Goal: Check status

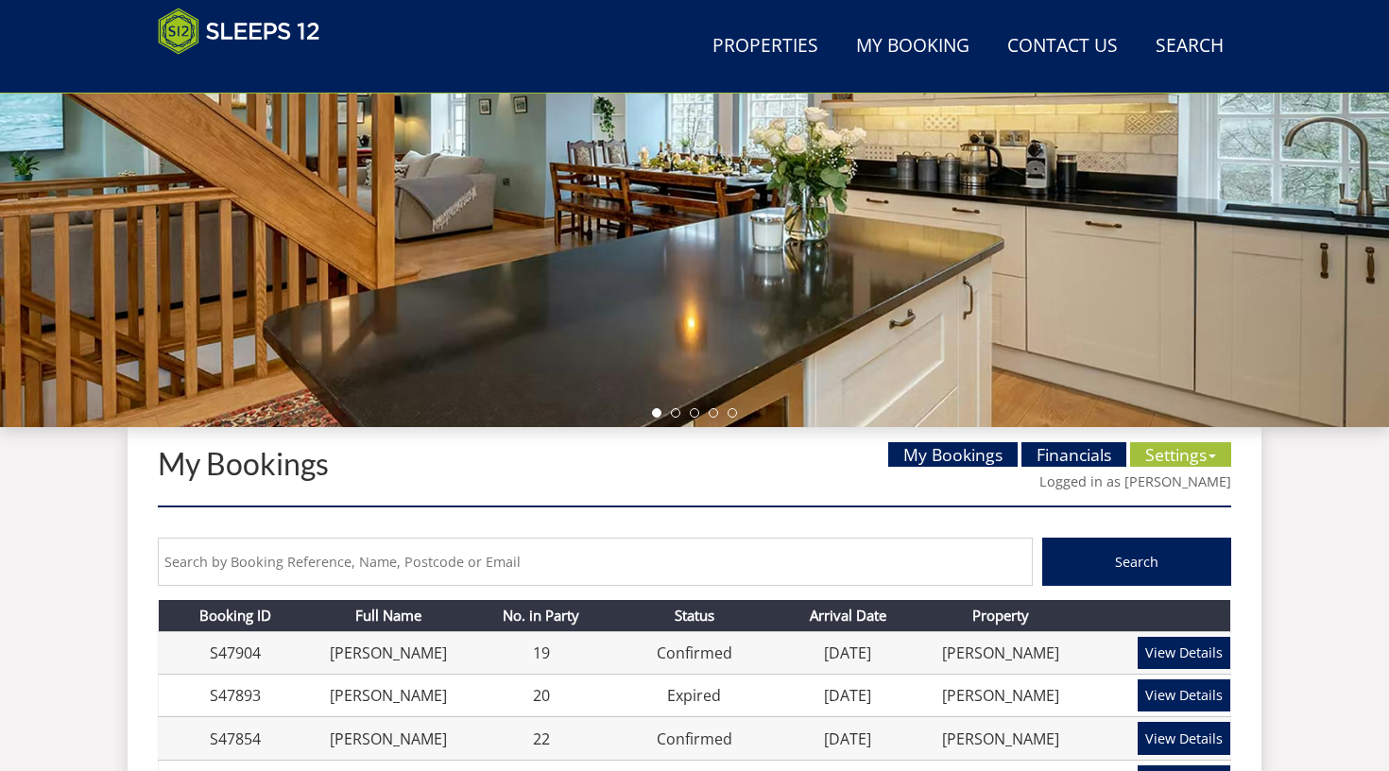
scroll to position [372, 0]
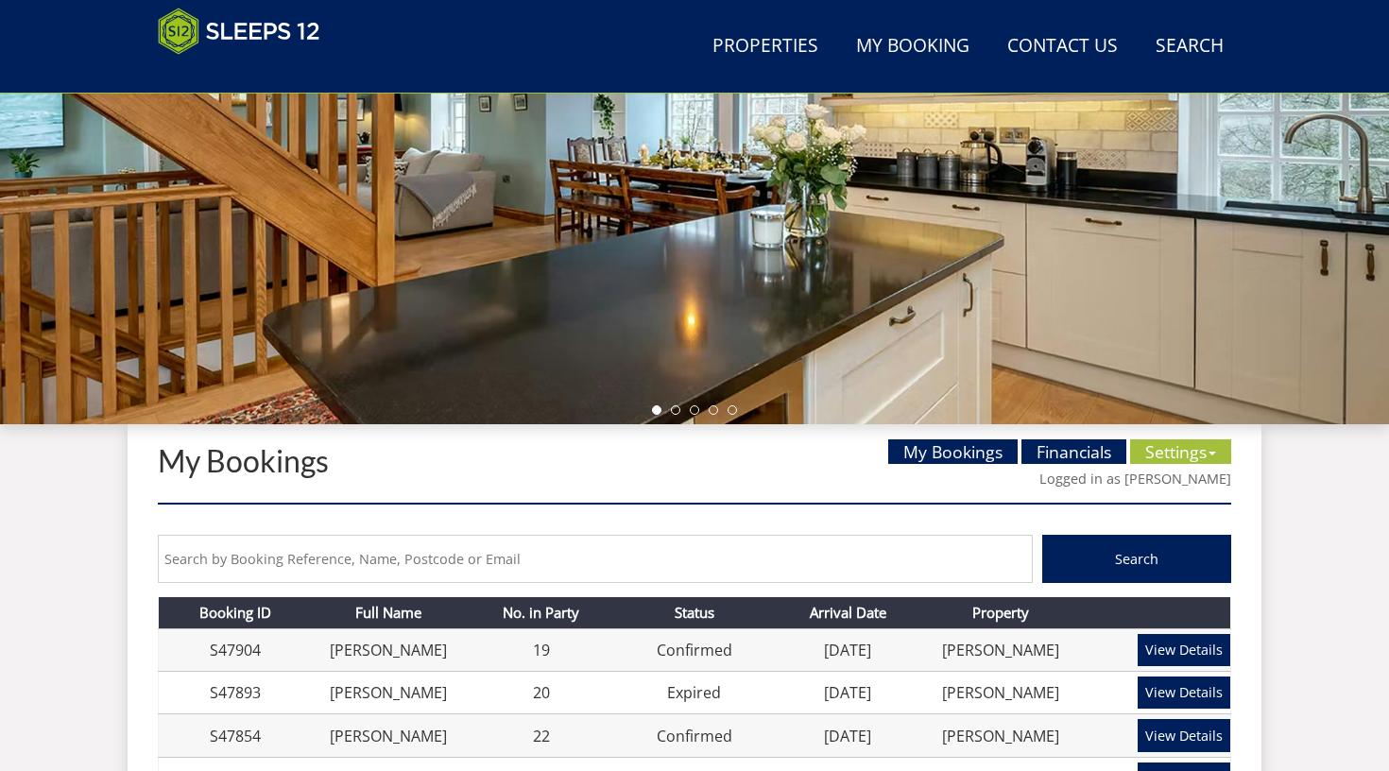
click at [438, 546] on input "text" at bounding box center [595, 559] width 875 height 48
type input "zara"
click at [1136, 557] on button "Search" at bounding box center [1136, 559] width 189 height 48
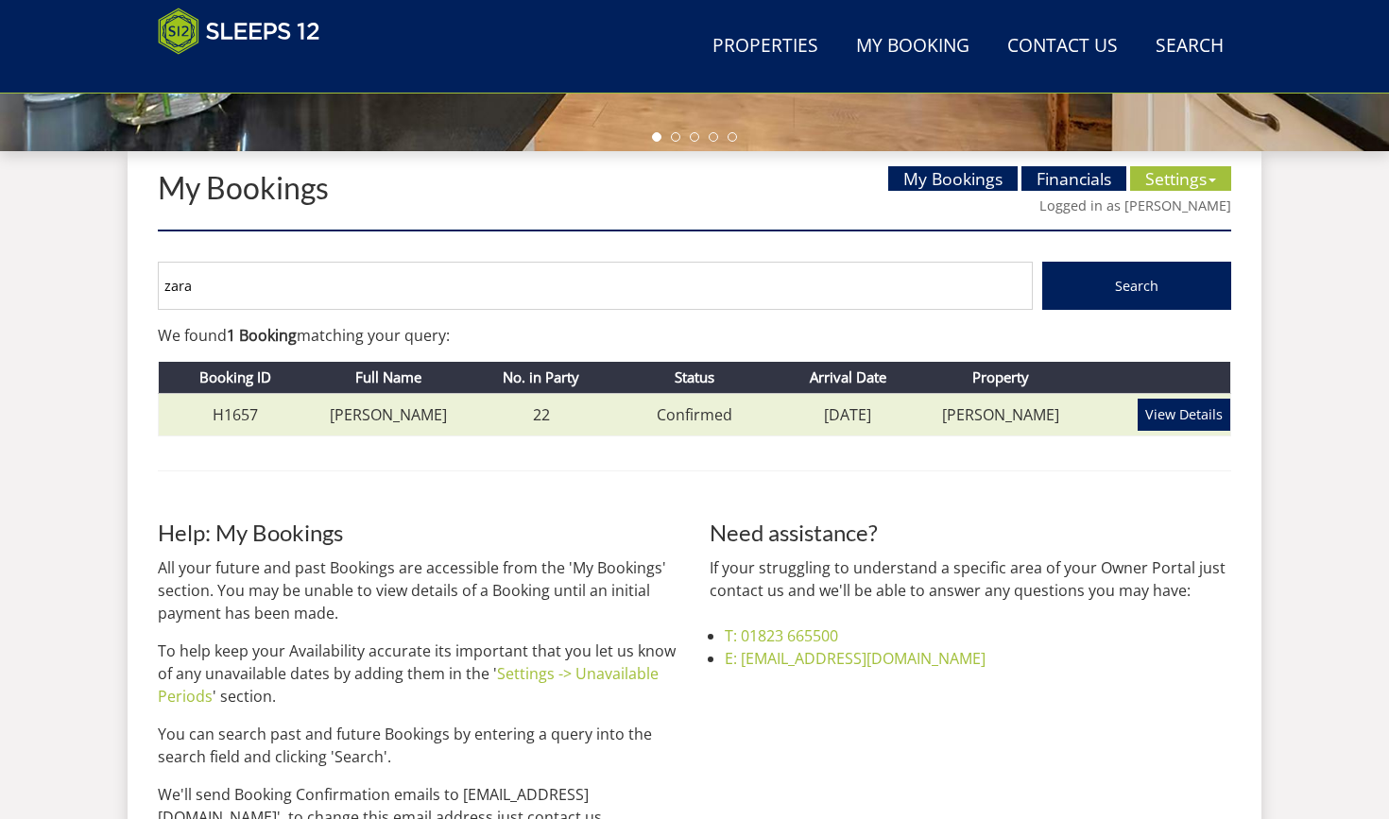
scroll to position [654, 0]
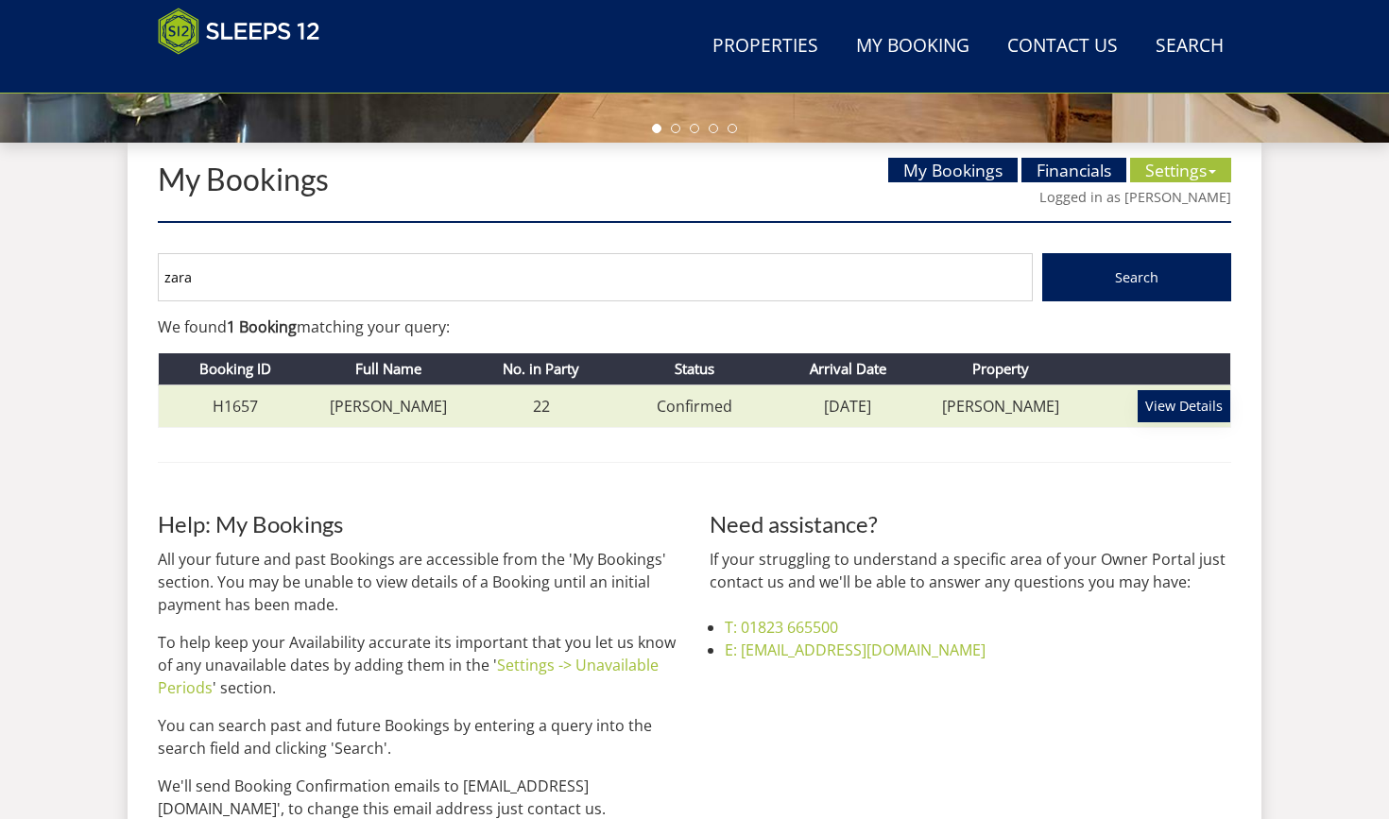
click at [1159, 408] on link "View Details" at bounding box center [1183, 406] width 93 height 32
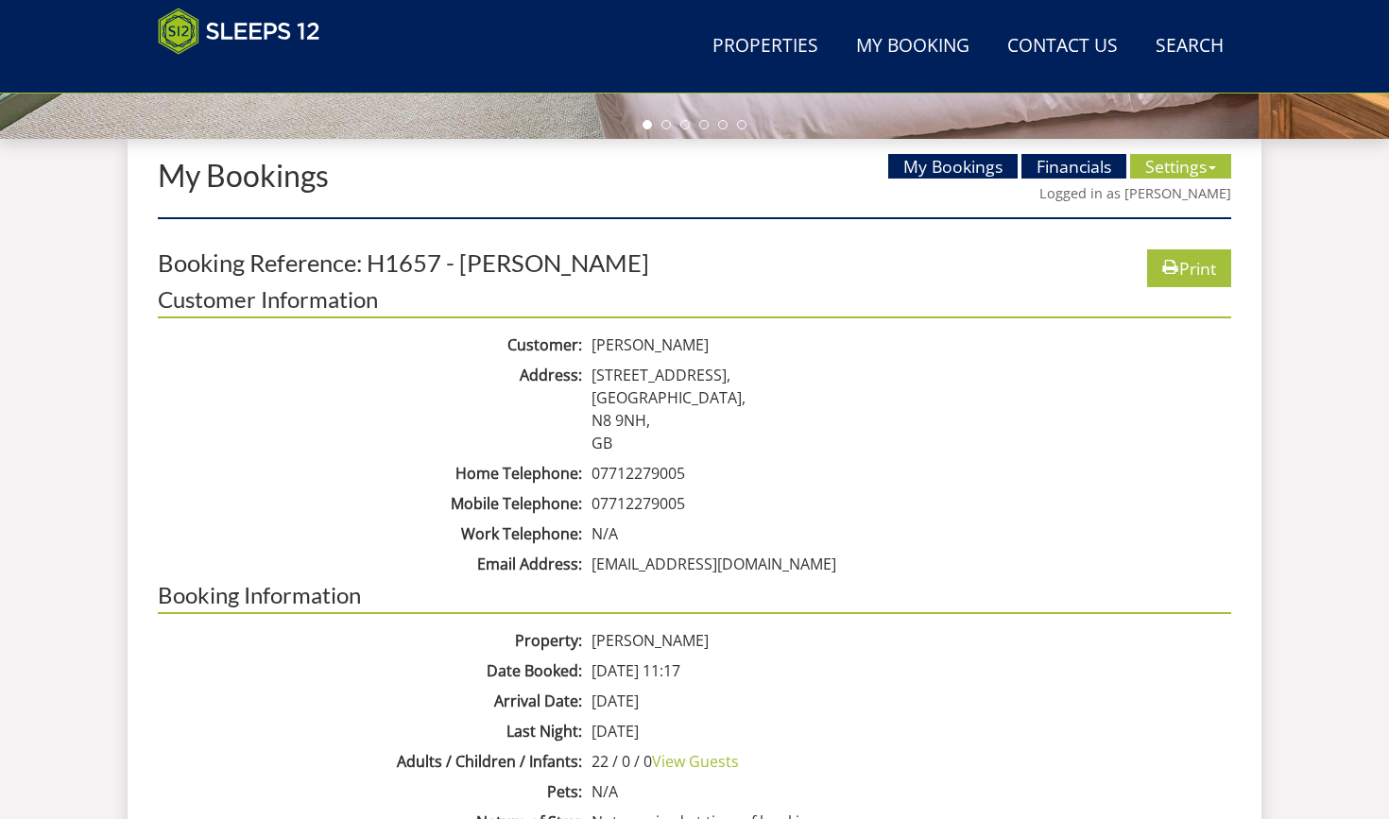
scroll to position [694, 0]
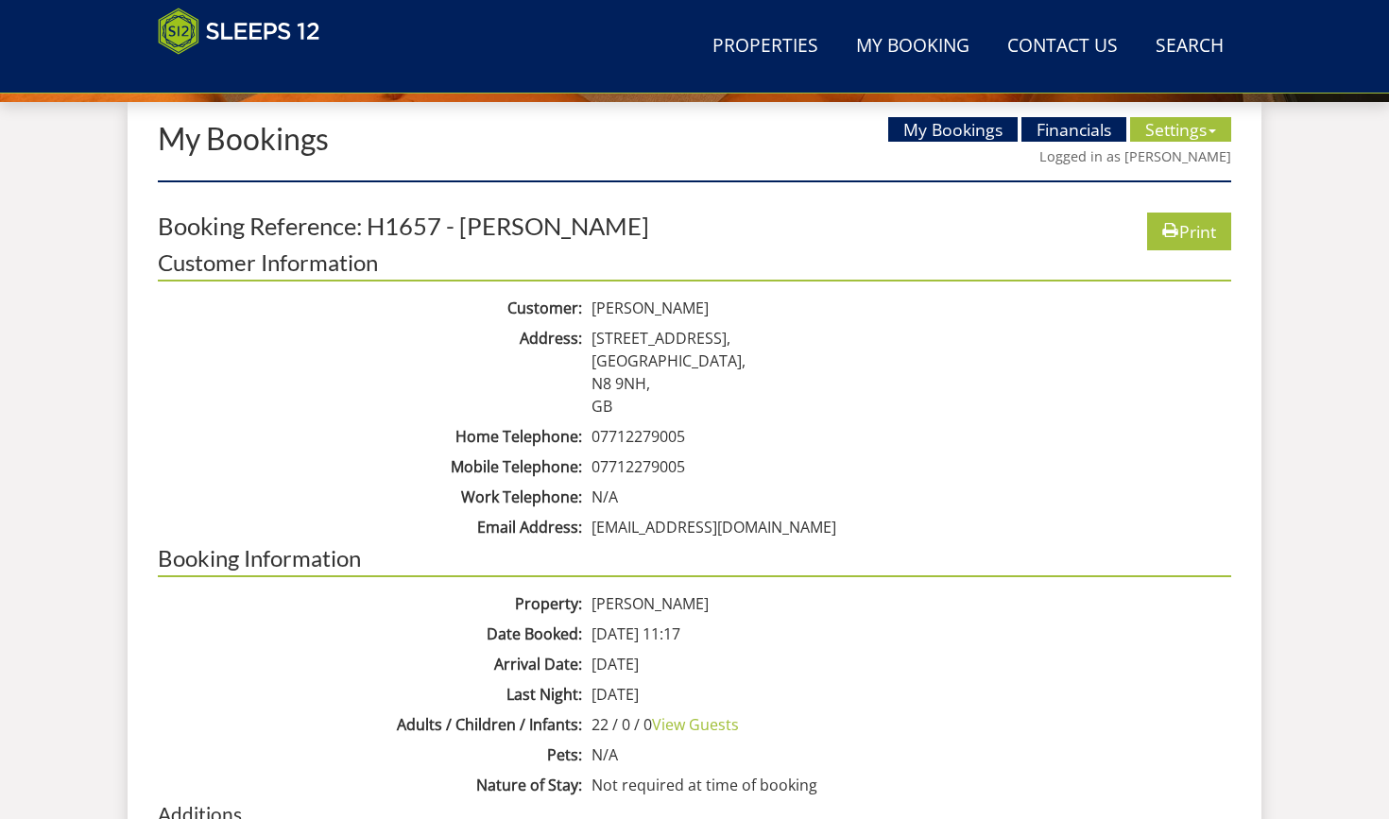
scroll to position [654, 0]
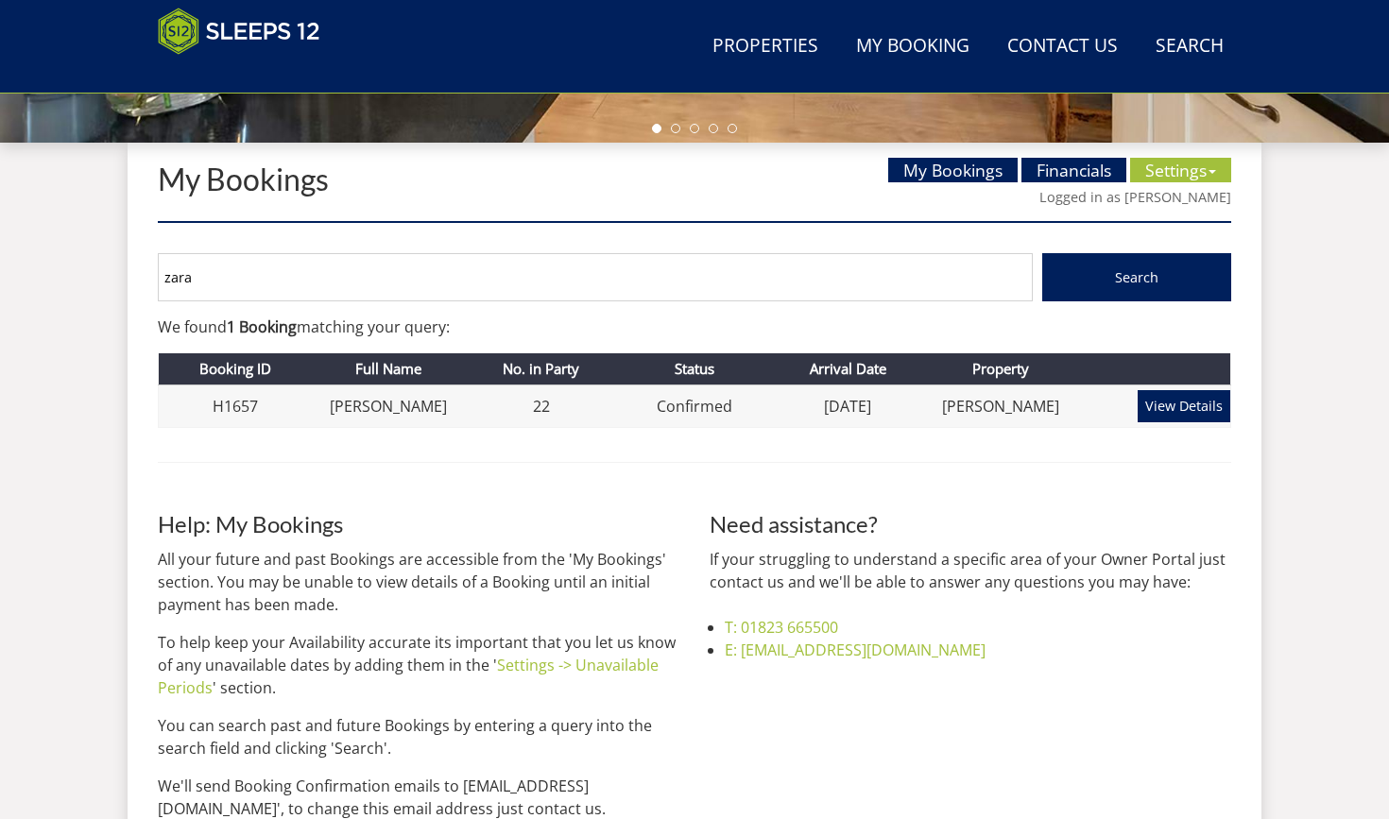
drag, startPoint x: 215, startPoint y: 281, endPoint x: 55, endPoint y: 281, distance: 160.6
click at [55, 281] on div "Search Menu Properties My Booking Contact Us [PHONE_NUMBER] Search Check Availa…" at bounding box center [694, 136] width 1389 height 1496
type input "[PERSON_NAME]"
click at [1136, 276] on button "Search" at bounding box center [1136, 277] width 189 height 48
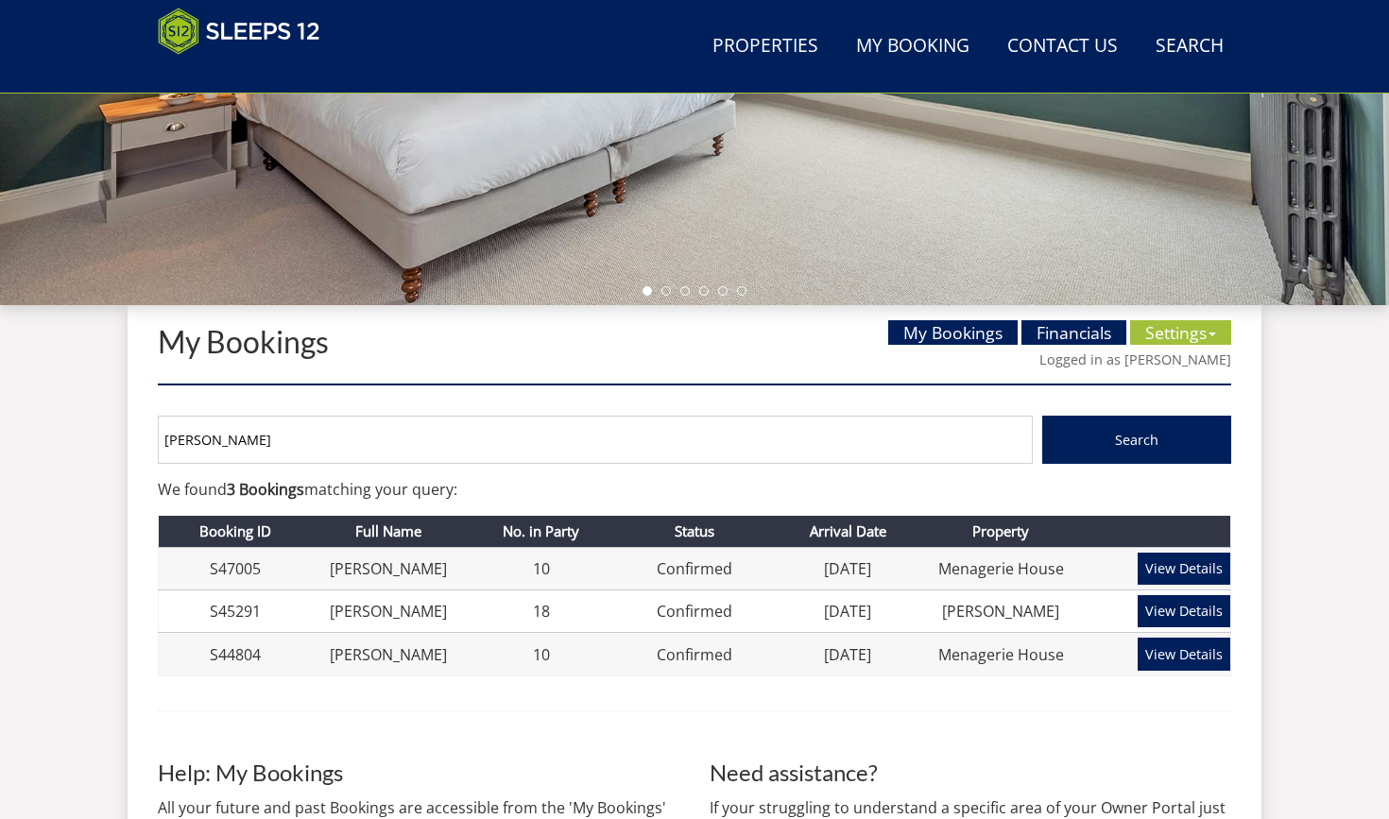
scroll to position [500, 0]
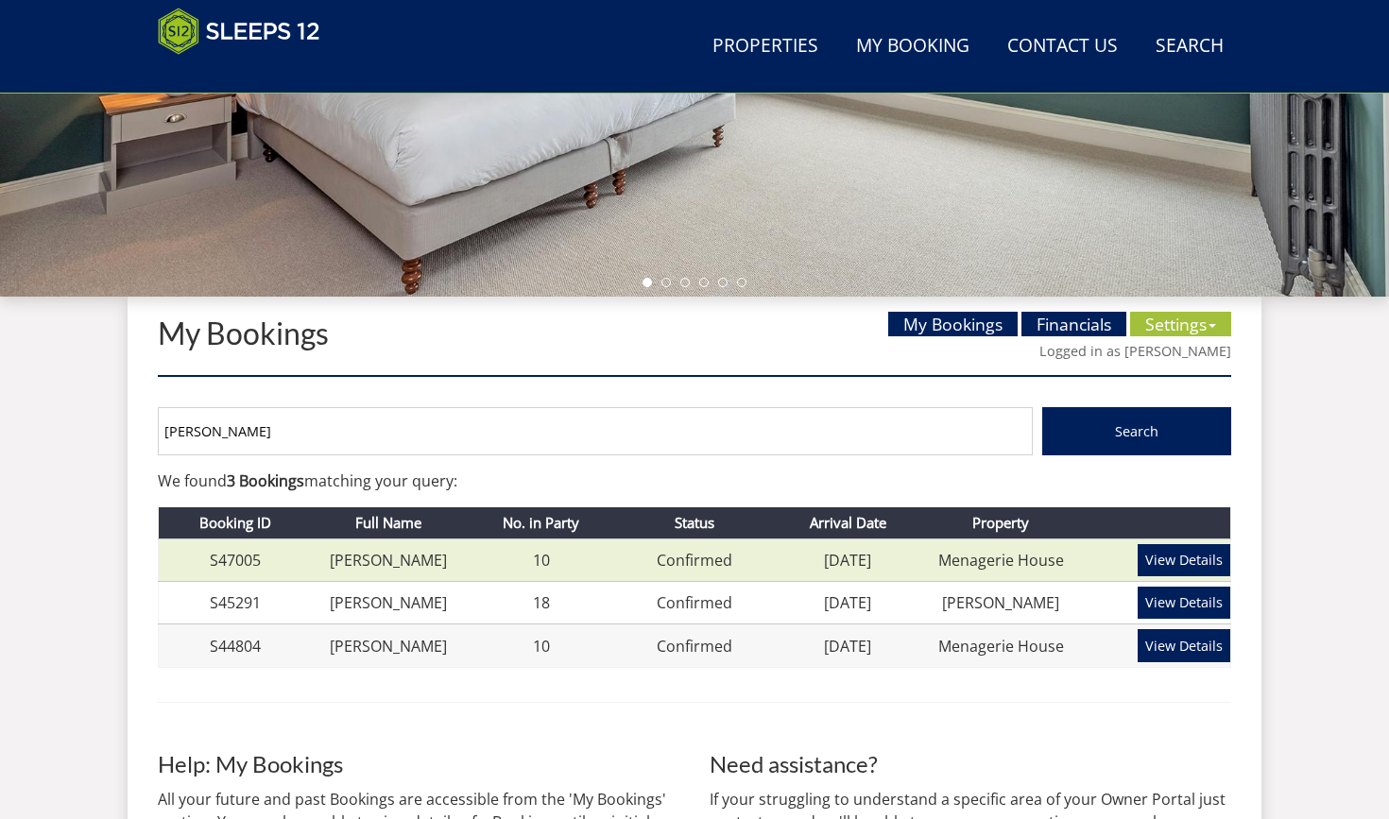
click at [798, 557] on td "[DATE]" at bounding box center [847, 559] width 153 height 43
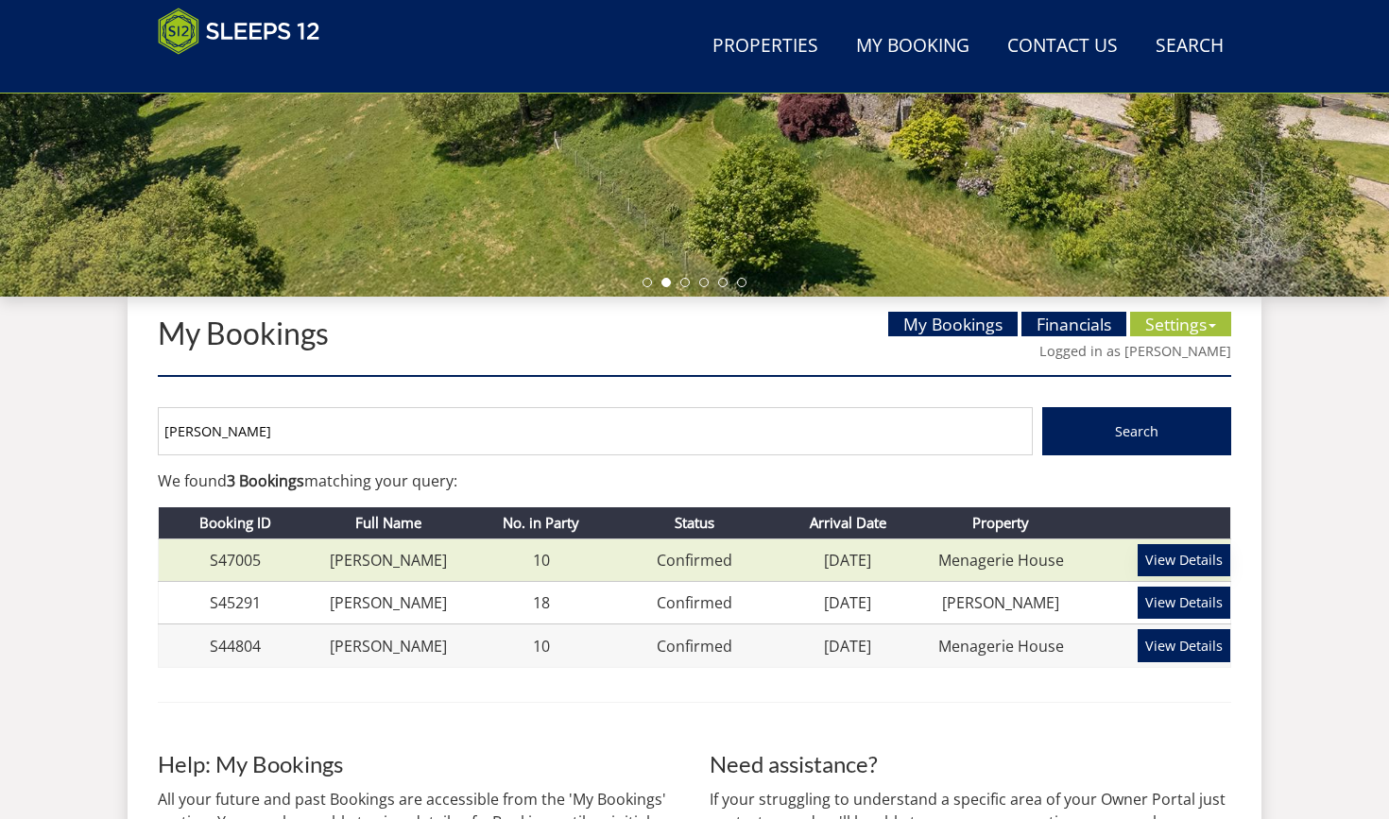
click at [1190, 560] on link "View Details" at bounding box center [1183, 560] width 93 height 32
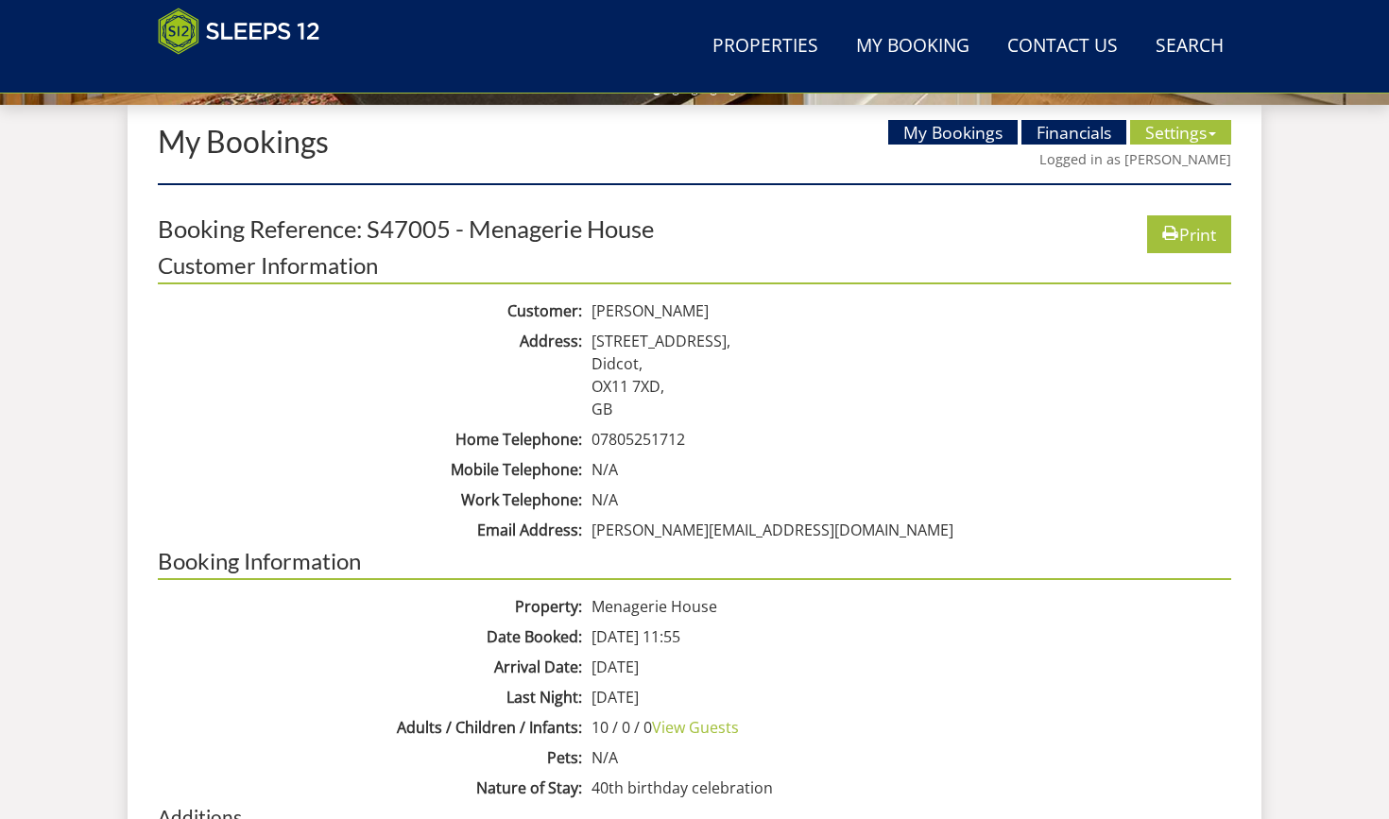
scroll to position [687, 0]
